Goal: Task Accomplishment & Management: Manage account settings

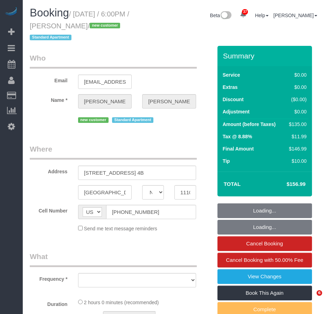
select select "NY"
select select "number:89"
select select "number:90"
select select "number:15"
select select "number:7"
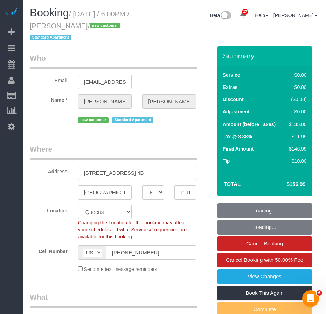
select select "string:stripe-pm_1SF02I4VGloSiKo7ljKtFnew"
select select "object:964"
select select "1"
select select "spot1"
select select "object:1422"
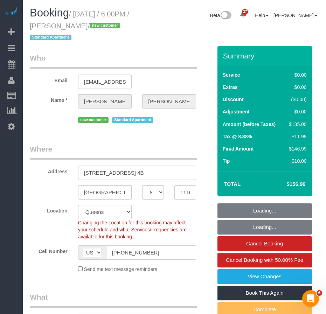
select select "1"
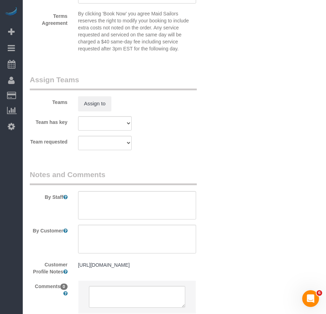
scroll to position [999, 0]
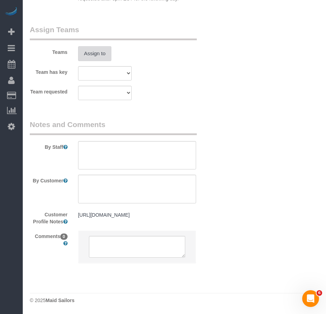
click at [104, 51] on button "Assign to" at bounding box center [95, 53] width 34 height 15
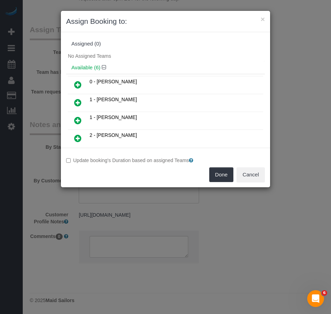
click at [77, 138] on icon at bounding box center [77, 138] width 7 height 8
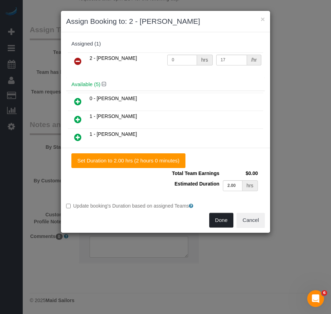
click at [217, 220] on button "Done" at bounding box center [221, 220] width 24 height 15
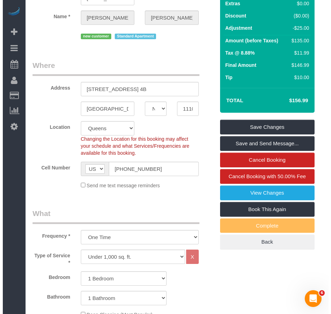
scroll to position [0, 0]
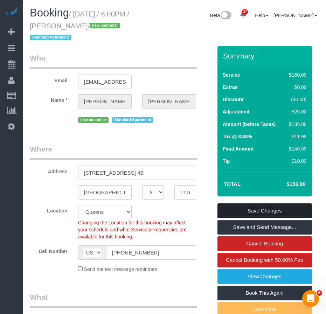
click at [245, 211] on link "Save Changes" at bounding box center [264, 210] width 94 height 15
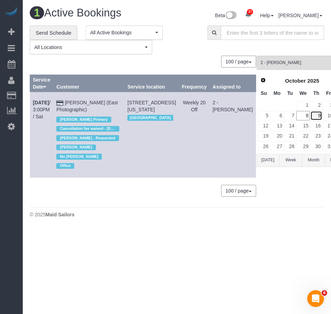
click at [310, 117] on link "9" at bounding box center [316, 115] width 12 height 9
click at [283, 63] on span "2 - [PERSON_NAME]" at bounding box center [300, 63] width 79 height 6
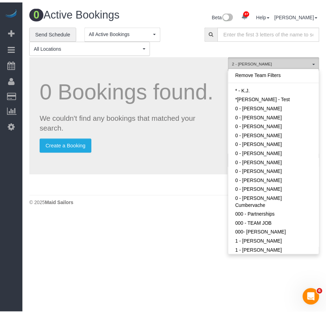
scroll to position [338, 0]
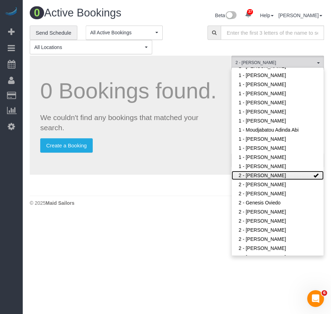
click at [296, 171] on link "2 - [PERSON_NAME]" at bounding box center [278, 175] width 92 height 9
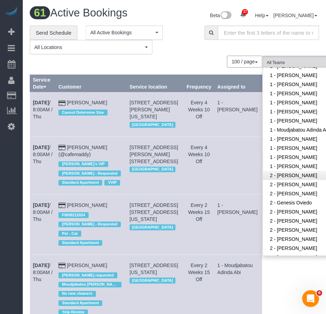
scroll to position [447, 0]
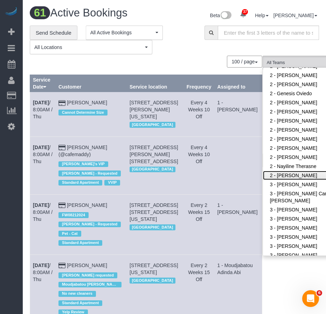
click at [287, 171] on link "2 - Portia Edwards" at bounding box center [308, 175] width 91 height 9
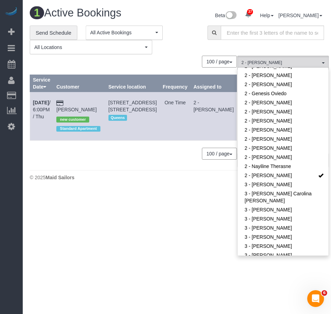
click at [194, 226] on body "37 Beta Your Notifications You have 0 alerts × You have 1 to charge for 10/08/2…" at bounding box center [165, 157] width 331 height 314
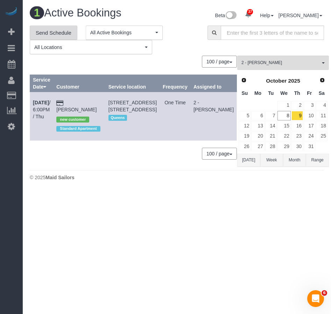
click at [66, 35] on link "Send Schedule" at bounding box center [54, 33] width 48 height 15
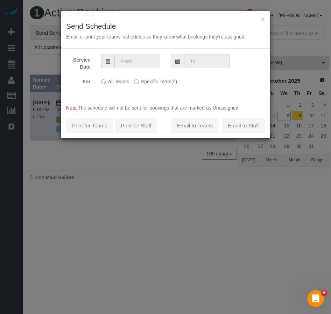
click at [132, 62] on input "text" at bounding box center [137, 61] width 46 height 14
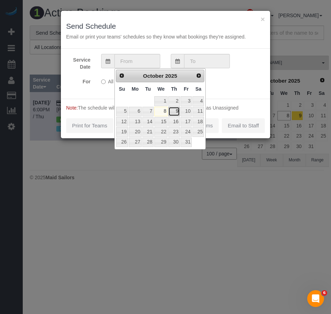
click at [177, 111] on link "9" at bounding box center [174, 111] width 12 height 9
type input "10/09/2025"
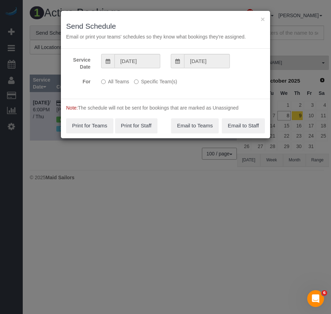
click at [154, 82] on label "Specific Team(s)" at bounding box center [155, 80] width 43 height 9
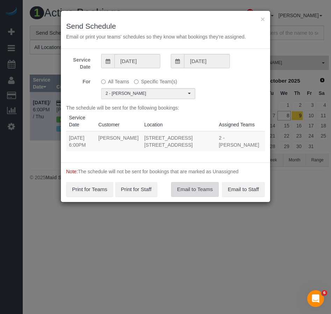
click at [197, 189] on button "Email to Teams" at bounding box center [195, 189] width 48 height 15
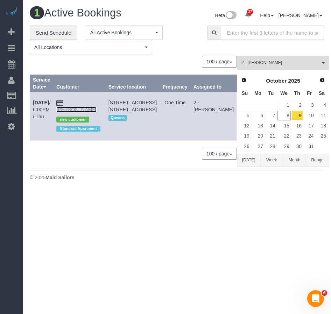
click at [87, 107] on link "Ray Sabbineni" at bounding box center [76, 110] width 40 height 6
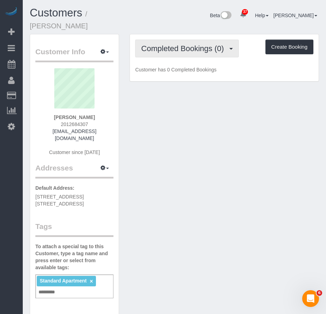
click at [171, 44] on span "Completed Bookings (0)" at bounding box center [184, 48] width 86 height 9
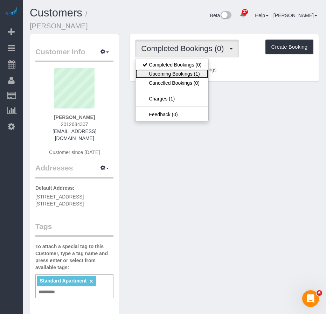
click at [162, 69] on link "Upcoming Bookings (1)" at bounding box center [171, 73] width 73 height 9
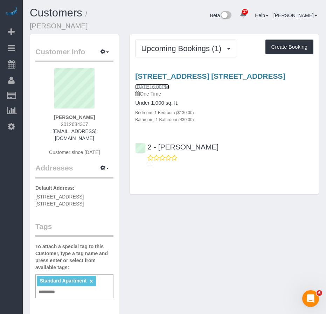
click at [155, 86] on link "10/09/2025 6:00PM" at bounding box center [152, 87] width 34 height 6
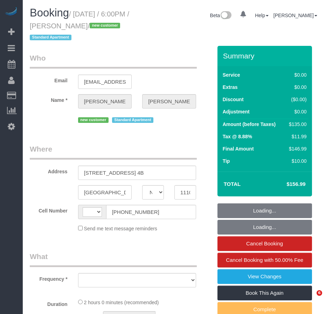
select select "NY"
select select "number:89"
select select "number:90"
select select "number:15"
select select "number:7"
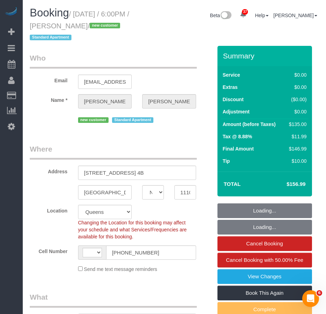
select select "string:US"
select select "object:975"
select select "spot1"
select select "object:1430"
select select "string:stripe-pm_1SF02I4VGloSiKo7ljKtFnew"
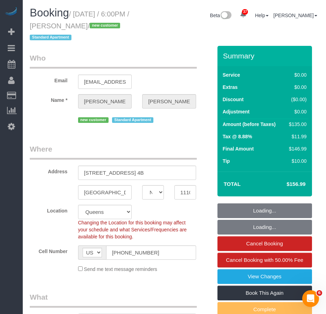
select select "1"
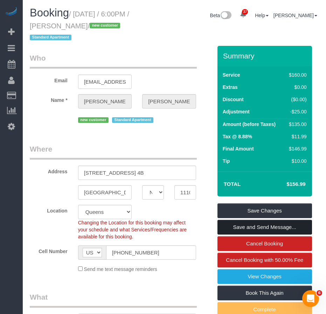
click at [253, 227] on link "Save and Send Message..." at bounding box center [264, 227] width 94 height 15
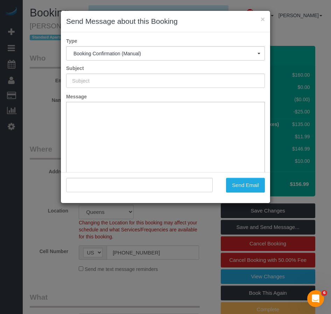
type input "Cleaning Confirmed for 10/09/2025 at 6:00pm"
type input ""Ray Sabbineni" <raysabb3254@gmail.com>"
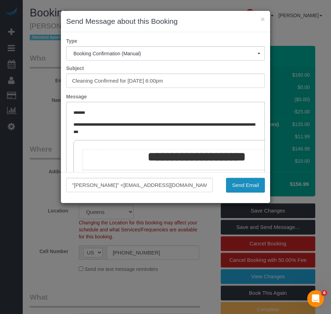
click at [241, 186] on button "Send Email" at bounding box center [245, 185] width 39 height 15
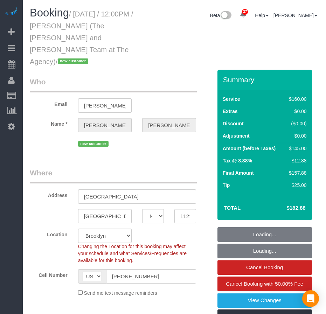
select select "NY"
select select "object:1099"
select select "number:56"
select select "number:73"
select select "number:15"
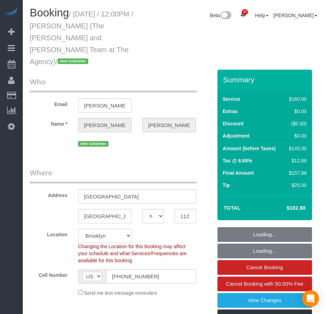
select select "number:5"
select select "spot1"
select select "string:stripe-pm_1SFhFz4VGloSiKo7nHhYeQGh"
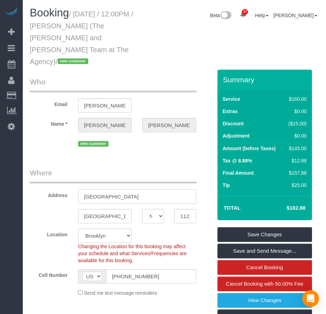
drag, startPoint x: 84, startPoint y: 183, endPoint x: 134, endPoint y: 183, distance: 50.4
click at [134, 189] on input "759 President Street" at bounding box center [137, 196] width 118 height 14
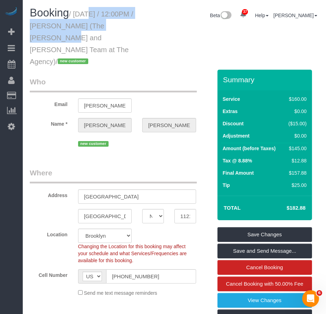
drag, startPoint x: 77, startPoint y: 13, endPoint x: 117, endPoint y: 28, distance: 42.5
click at [117, 28] on small "/ October 09, 2025 / 12:00PM / Ashlie Roberson (The Whitman and Roberson Team a…" at bounding box center [81, 37] width 103 height 55
copy small "October 09, 2025 / 12:00PM / Ashlie Roberson"
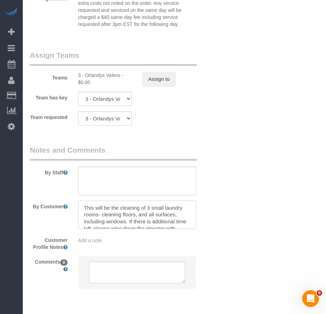
drag, startPoint x: 148, startPoint y: 196, endPoint x: 126, endPoint y: 208, distance: 24.1
click at [126, 208] on textarea at bounding box center [137, 215] width 118 height 29
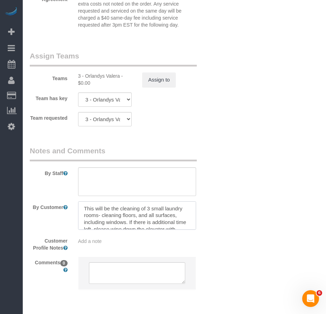
scroll to position [840, 0]
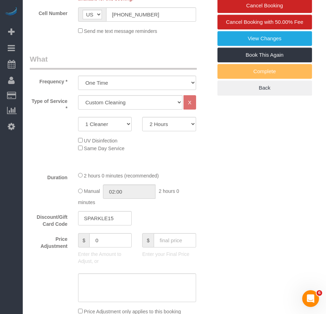
scroll to position [210, 0]
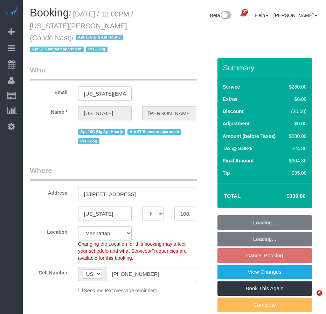
select select "NY"
select select "210"
select select "number:59"
select select "number:73"
select select "number:13"
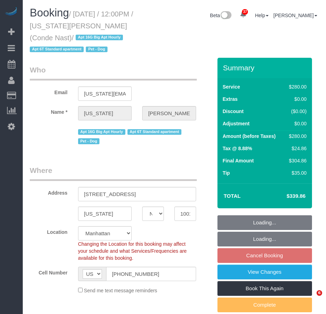
select select "number:6"
select select "object:1485"
select select "spot5"
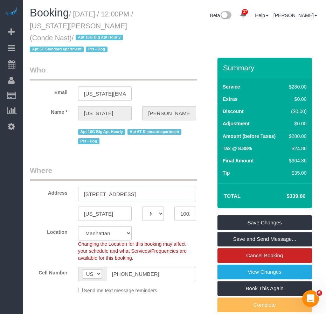
click at [133, 194] on input "535 West 23rd Street N5P" at bounding box center [137, 194] width 118 height 14
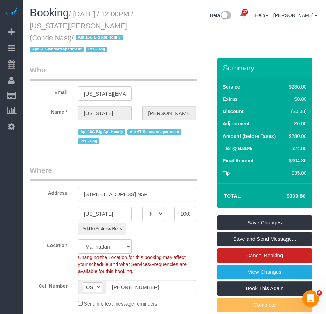
type input "535 West 23rd Street, Apt. N5P"
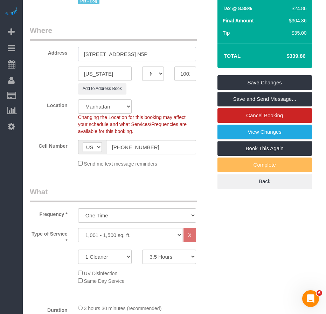
scroll to position [35, 0]
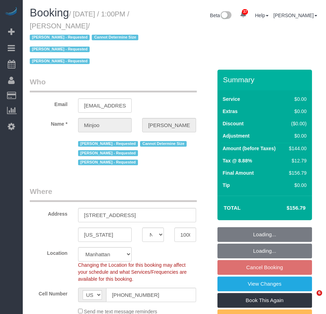
select select "NY"
select select "1"
select select "string:stripe-pm_1S195S4VGloSiKo7MwvOt8Nb"
select select "number:89"
select select "number:90"
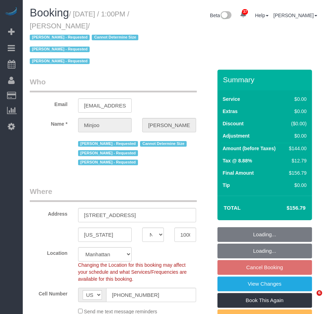
select select "number:15"
select select "number:5"
select select "spot6"
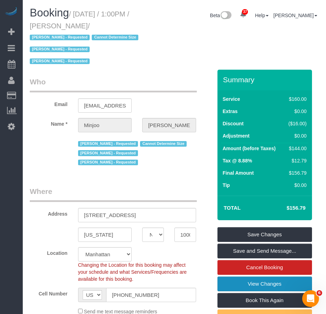
click at [239, 288] on link "View Changes" at bounding box center [264, 283] width 94 height 15
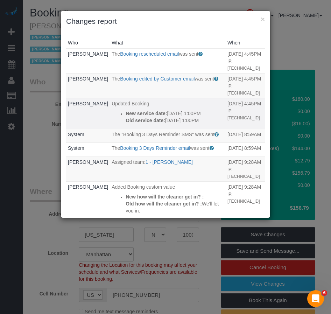
drag, startPoint x: 124, startPoint y: 135, endPoint x: 104, endPoint y: 114, distance: 29.0
click at [112, 114] on ul "New service date: [DATE] 1:00PM Old service date: [DATE] 1:00PM" at bounding box center [168, 117] width 112 height 14
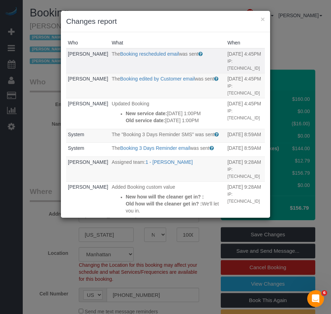
copy div "New service date: [DATE] 1:00PM Old service date: [DATE] 1:00PM"
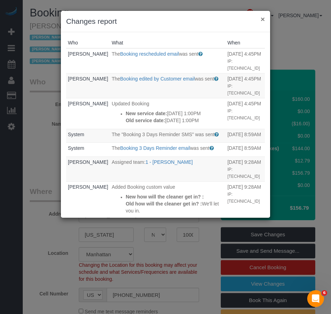
click at [262, 19] on button "×" at bounding box center [263, 18] width 4 height 7
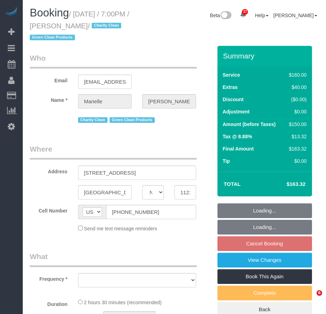
select select "NY"
select select "object:740"
select select "number:89"
select select "number:90"
select select "number:15"
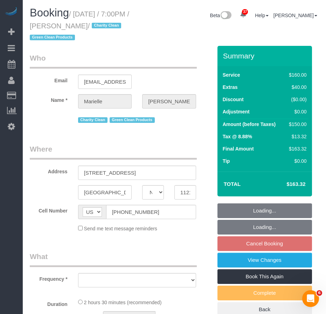
select select "number:5"
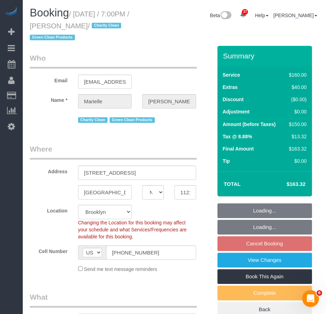
select select "object:964"
select select "spot12"
select select "string:stripe-pm_1SG7GB4VGloSiKo7V4Uf8zcl"
select select "NY"
select select "string:stripe-pm_1RMYOM4VGloSiKo7LGZRO5rF"
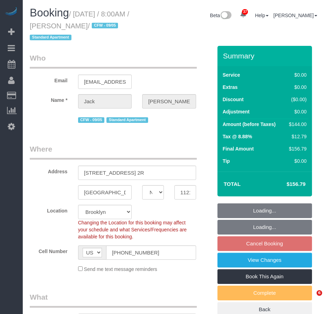
select select "spot1"
select select "number:89"
select select "number:90"
select select "number:15"
select select "number:5"
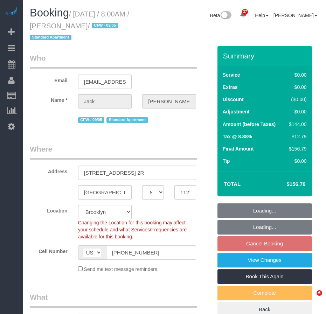
select select
select select "object:1423"
select select "spot61"
select select "1"
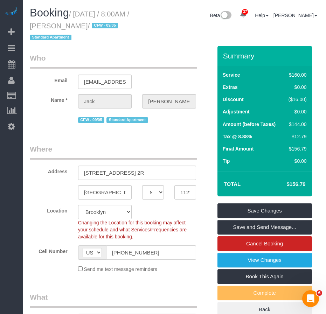
drag, startPoint x: 60, startPoint y: 26, endPoint x: 98, endPoint y: 26, distance: 37.8
click at [98, 26] on small "/ October 10, 2025 / 8:00AM / Jack Herzog / CFW - 09/05 Standard Apartment" at bounding box center [79, 25] width 99 height 31
copy small "[PERSON_NAME]"
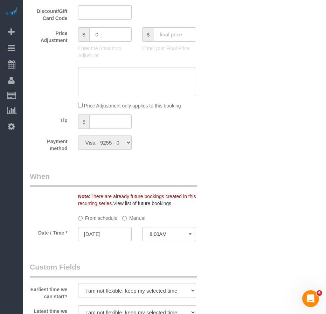
scroll to position [595, 0]
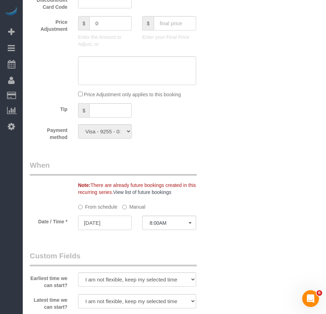
click at [108, 223] on input "10/10/2025" at bounding box center [105, 223] width 54 height 14
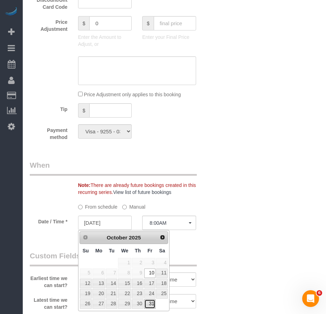
click at [149, 304] on link "31" at bounding box center [149, 303] width 11 height 9
type input "10/31/2025"
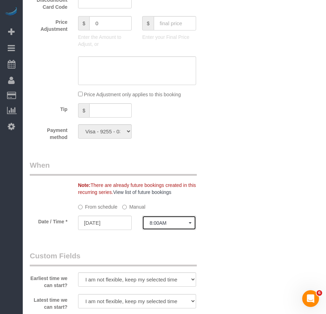
click at [160, 224] on span "8:00AM" at bounding box center [168, 223] width 39 height 6
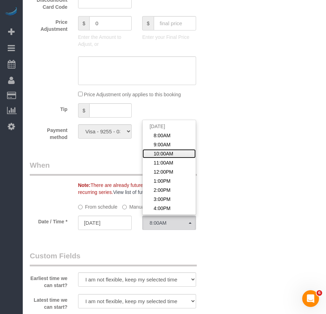
click at [167, 152] on span "10:00AM" at bounding box center [164, 153] width 20 height 7
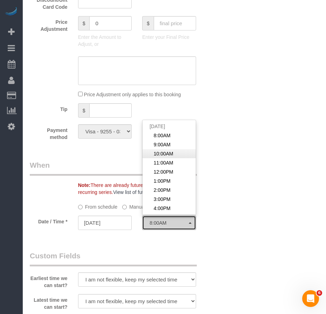
select select "spot123"
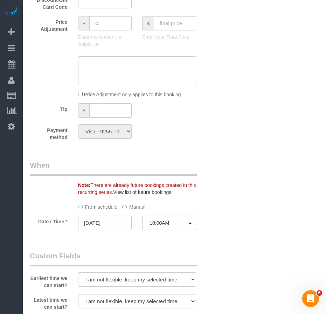
click at [245, 229] on div "Who Email jackherzog17@gmail.com Name * Jack Herzog CFW - 09/05 Standard Apartm…" at bounding box center [174, 73] width 289 height 1244
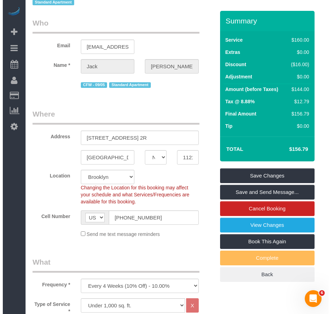
scroll to position [0, 0]
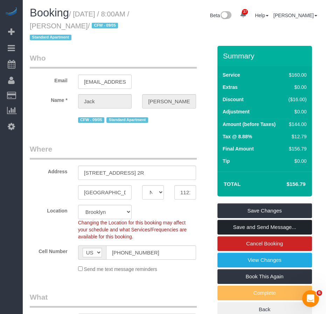
click at [236, 226] on link "Save and Send Message..." at bounding box center [264, 227] width 94 height 15
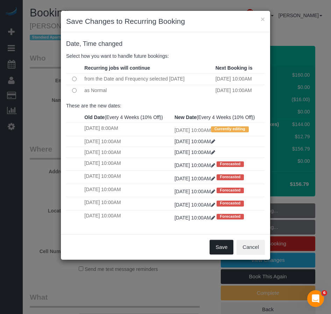
drag, startPoint x: 220, startPoint y: 264, endPoint x: 224, endPoint y: 261, distance: 5.0
click at [220, 254] on button "Save" at bounding box center [222, 247] width 24 height 15
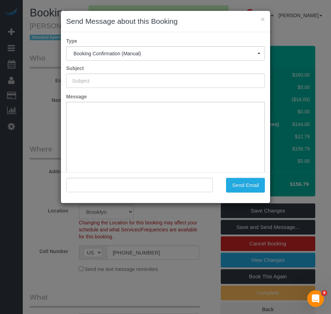
type input "Cleaning Confirmed for 10/31/2025 at 10:00am"
type input ""Jack Herzog" <jackherzog17@gmail.com>"
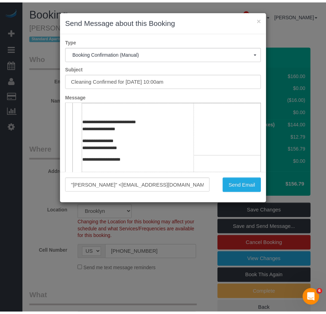
scroll to position [245, 0]
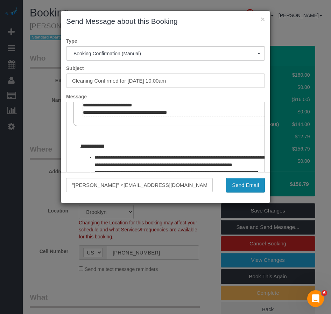
drag, startPoint x: 241, startPoint y: 187, endPoint x: 240, endPoint y: 180, distance: 7.4
click at [241, 186] on button "Send Email" at bounding box center [245, 185] width 39 height 15
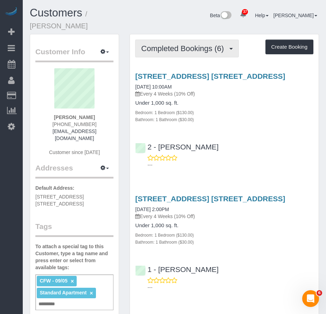
click at [170, 45] on button "Completed Bookings (6)" at bounding box center [187, 49] width 104 height 18
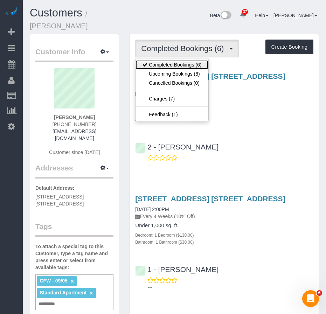
click at [168, 60] on link "Completed Bookings (6)" at bounding box center [171, 64] width 73 height 9
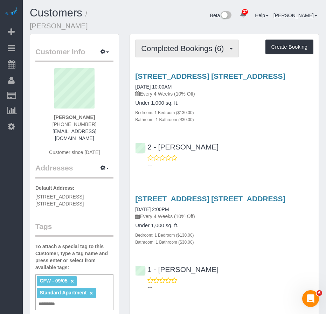
click at [187, 44] on span "Completed Bookings (6)" at bounding box center [184, 48] width 86 height 9
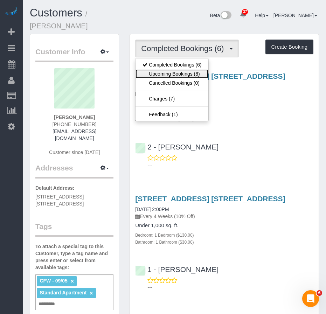
click at [173, 69] on link "Upcoming Bookings (8)" at bounding box center [171, 73] width 73 height 9
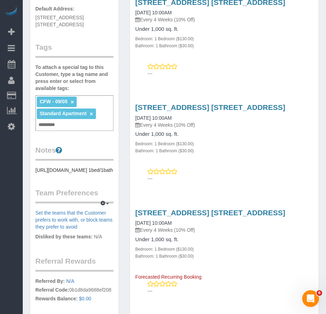
scroll to position [175, 0]
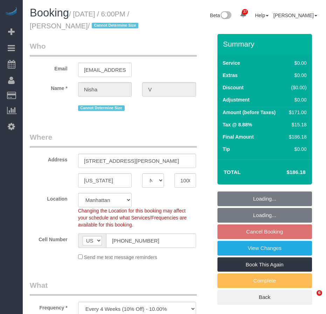
select select "NY"
select select "spot11"
select select "number:89"
select select "number:90"
select select "number:15"
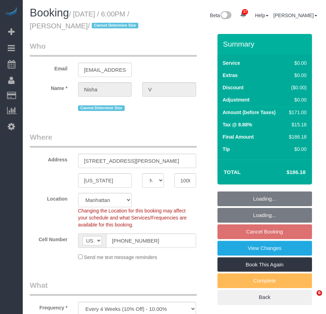
select select "number:7"
select select "2"
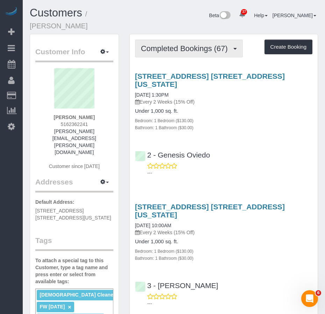
click at [160, 44] on span "Completed Bookings (67)" at bounding box center [186, 48] width 90 height 9
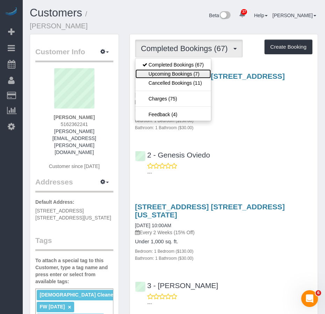
click at [160, 69] on link "Upcoming Bookings (7)" at bounding box center [173, 73] width 76 height 9
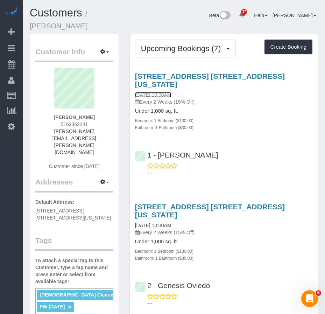
click at [163, 92] on link "10/10/2025 10:00AM" at bounding box center [153, 95] width 36 height 6
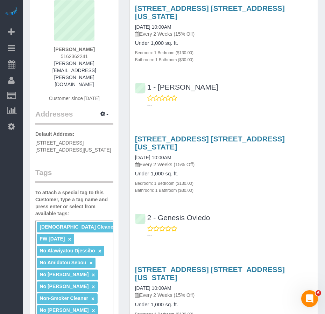
scroll to position [105, 0]
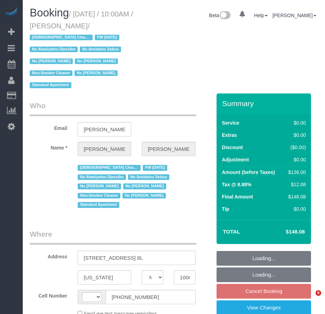
select select "NY"
select select "string:[GEOGRAPHIC_DATA]"
select select "number:89"
select select "number:90"
select select "number:15"
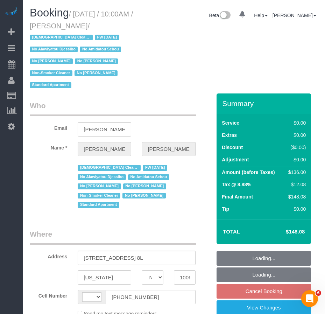
select select "number:5"
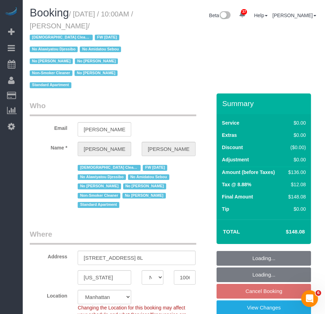
select select "1"
select select "object:1101"
select select "spot3"
select select "1"
select select "string:stripe-pm_1QKiPq4VGloSiKo7DyfPYn6M"
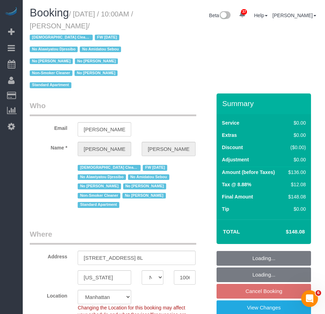
select select "object:1578"
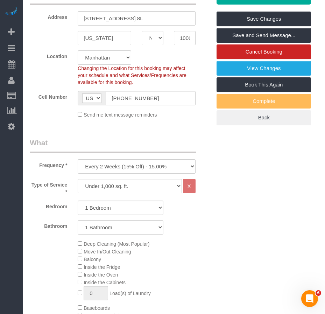
scroll to position [245, 0]
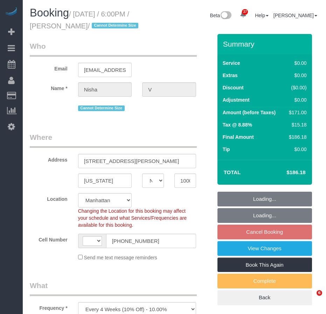
select select "NY"
select select "object:966"
select select "string:[GEOGRAPHIC_DATA]"
select select "number:89"
select select "number:90"
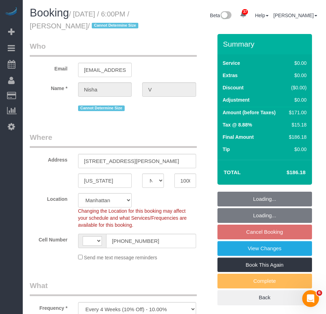
select select "number:15"
select select "number:7"
select select "string:stripe-pm_1S5zm54VGloSiKo7XVYV6Vsv"
select select "2"
select select "spot11"
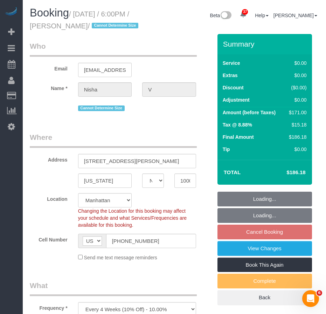
select select "2"
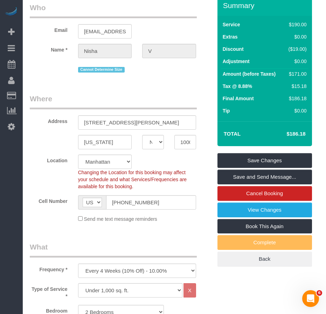
scroll to position [35, 0]
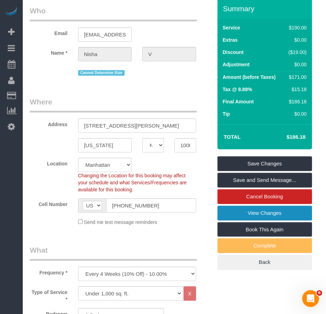
click at [253, 216] on link "View Changes" at bounding box center [264, 212] width 94 height 15
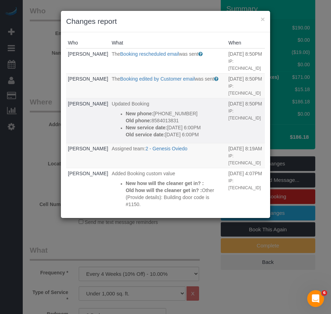
drag, startPoint x: 155, startPoint y: 149, endPoint x: 107, endPoint y: 129, distance: 51.6
click at [112, 129] on ul "New phone: (858) 401-3831 Old phone: 8584013831 New service date: 10/12/2025 6:…" at bounding box center [168, 124] width 113 height 28
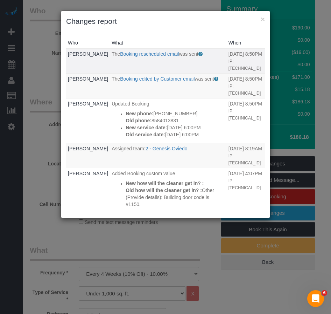
copy div "New service date: 10/12/2025 6:00PM Old service date: 10/13/2025 6:00PM"
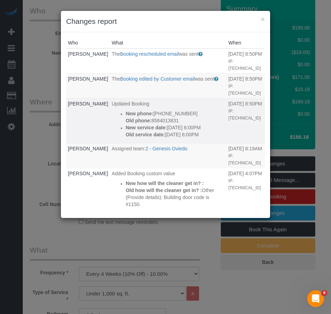
drag, startPoint x: 157, startPoint y: 120, endPoint x: 109, endPoint y: 112, distance: 48.9
click at [126, 112] on div "New phone: (858) 401-3831 Old phone: 8584013831" at bounding box center [175, 117] width 99 height 14
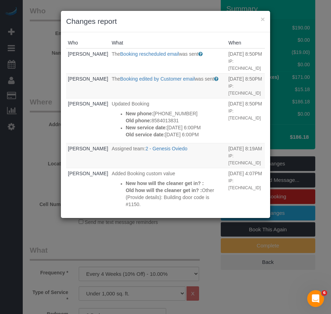
copy div "New phone: (858) 401-3831 Old phone: 8584013831"
click at [262, 22] on button "×" at bounding box center [263, 18] width 4 height 7
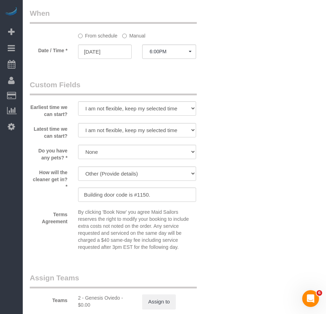
scroll to position [875, 0]
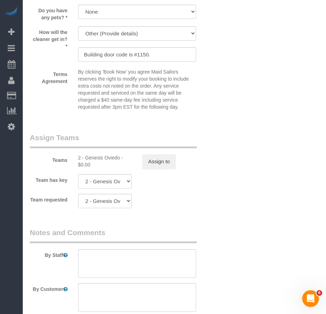
click at [165, 150] on div "Teams 2 - Genesis Oviedo - $0.00 Assign to" at bounding box center [120, 150] width 193 height 36
click at [155, 159] on button "Assign to" at bounding box center [159, 161] width 34 height 15
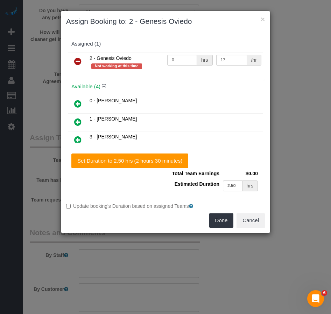
click at [78, 64] on icon at bounding box center [77, 61] width 7 height 8
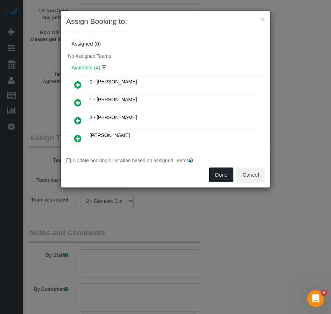
click at [219, 174] on button "Done" at bounding box center [221, 174] width 24 height 15
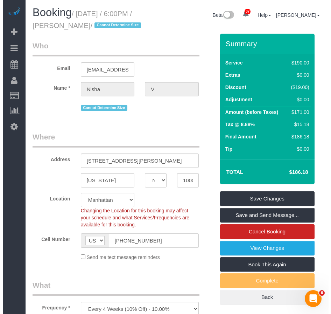
scroll to position [0, 0]
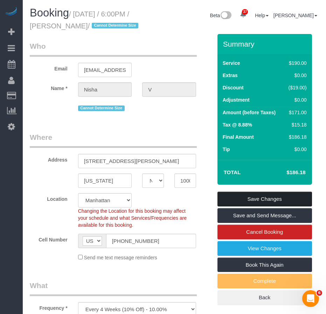
click at [261, 198] on link "Save Changes" at bounding box center [264, 198] width 94 height 15
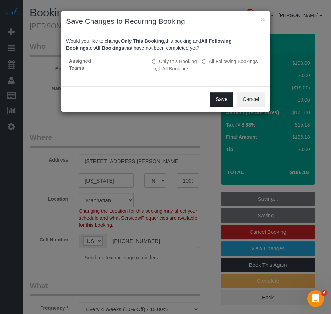
click at [222, 99] on button "Save" at bounding box center [222, 99] width 24 height 15
